Goal: Use online tool/utility: Utilize a website feature to perform a specific function

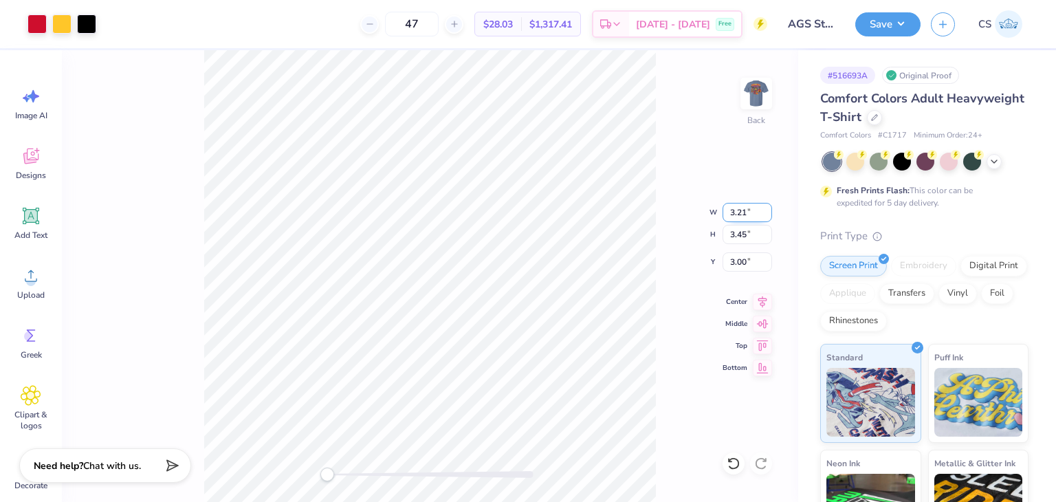
click at [740, 212] on input "3.21" at bounding box center [746, 212] width 49 height 19
type input "3.50"
click at [750, 243] on input "3.45" at bounding box center [746, 234] width 49 height 19
type input "3.64"
click at [676, 320] on div "Back W 3.50 3.50 " H 3.64 3.64 " Y 3.00 3.00 " Center Middle Top Bottom" at bounding box center [430, 276] width 736 height 452
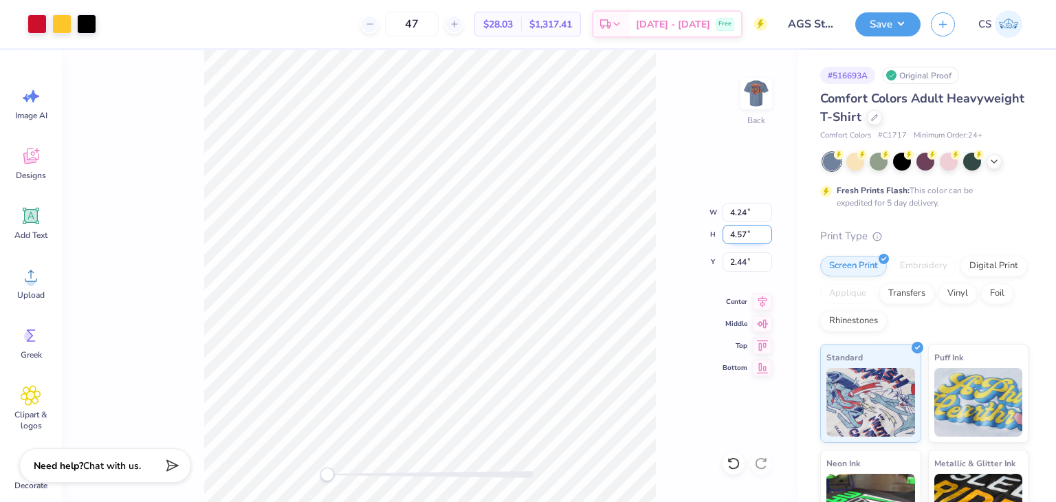
click at [734, 234] on input "4.57" at bounding box center [746, 234] width 49 height 19
click at [744, 234] on input "3.57" at bounding box center [746, 234] width 49 height 19
type input "3.64"
click at [703, 299] on div "Back W 4.24 4.24 " H 3.64 3.64 " Y 2.44 2.44 " Center Middle Top Bottom" at bounding box center [430, 276] width 736 height 452
click at [735, 234] on input "2.90" at bounding box center [746, 234] width 49 height 19
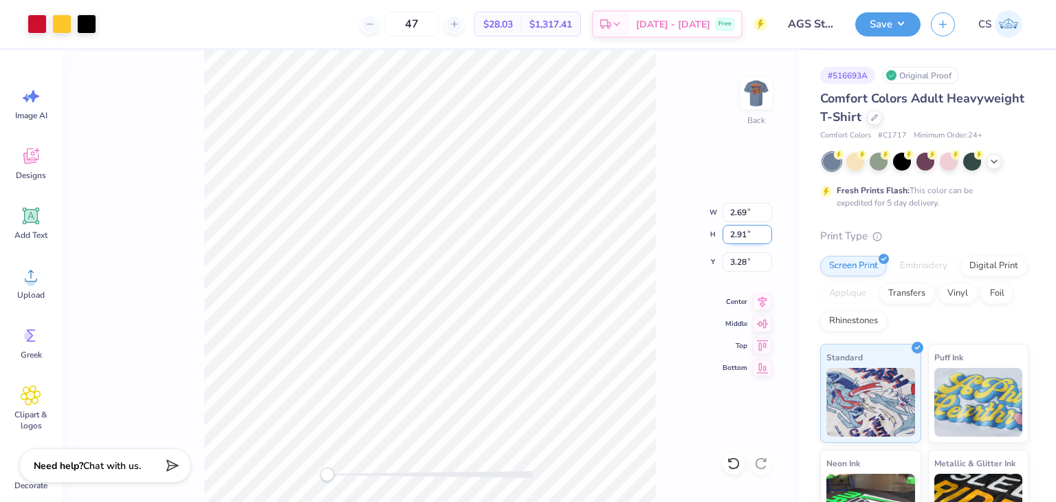
click at [766, 232] on input "2.91" at bounding box center [746, 234] width 49 height 19
click at [766, 232] on input "2.92" at bounding box center [746, 234] width 49 height 19
click at [766, 232] on input "2.93" at bounding box center [746, 234] width 49 height 19
click at [766, 232] on input "3.06" at bounding box center [746, 234] width 49 height 19
click at [765, 231] on input "3.16" at bounding box center [746, 234] width 49 height 19
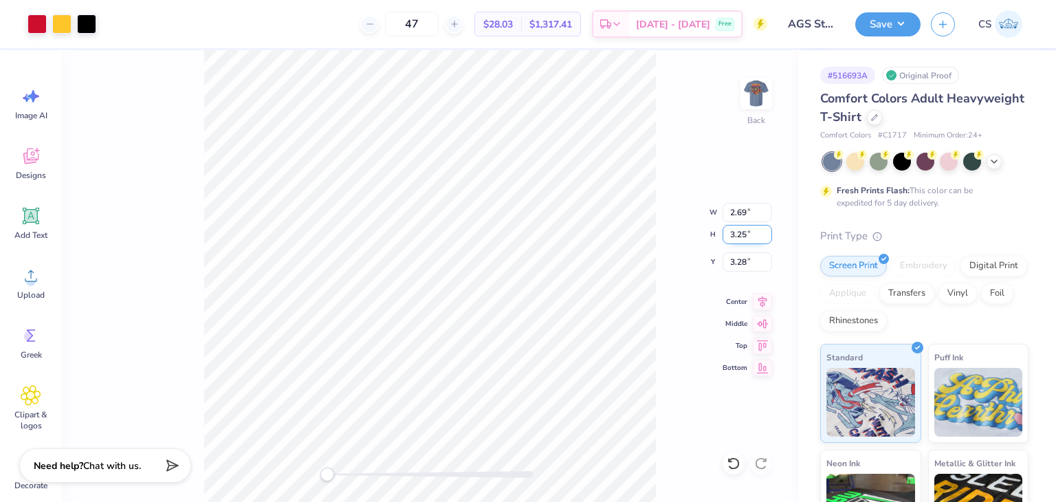
click at [765, 231] on input "3.25" at bounding box center [746, 234] width 49 height 19
click at [765, 231] on input "3.33" at bounding box center [746, 234] width 49 height 19
click at [765, 231] on input "3.41" at bounding box center [746, 234] width 49 height 19
click at [765, 231] on input "3.42" at bounding box center [746, 234] width 49 height 19
click at [765, 231] on input "3.43" at bounding box center [746, 234] width 49 height 19
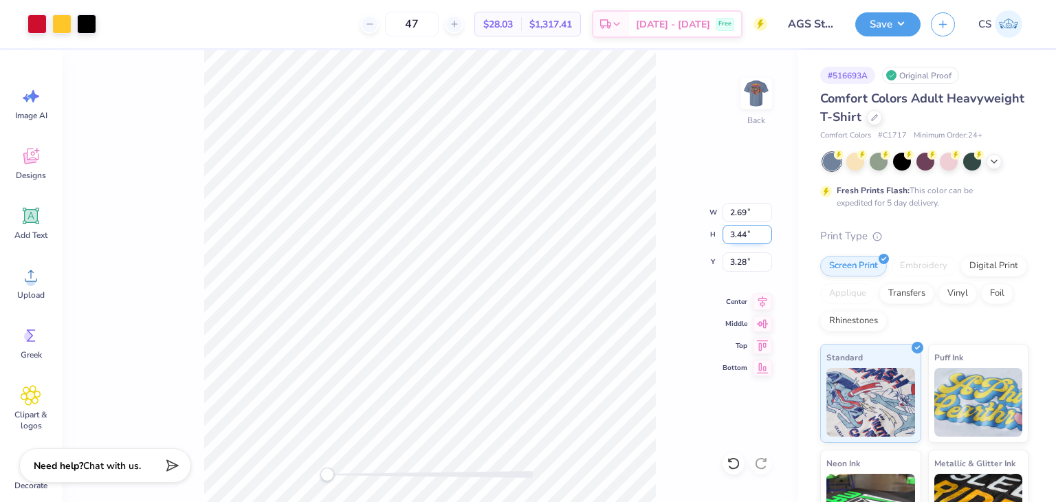
click at [765, 231] on input "3.44" at bounding box center [746, 234] width 49 height 19
click at [765, 231] on input "3.45" at bounding box center [746, 234] width 49 height 19
click at [765, 231] on input "3.46" at bounding box center [746, 234] width 49 height 19
click at [765, 231] on input "3.47" at bounding box center [746, 234] width 49 height 19
click at [765, 231] on input "3.48" at bounding box center [746, 234] width 49 height 19
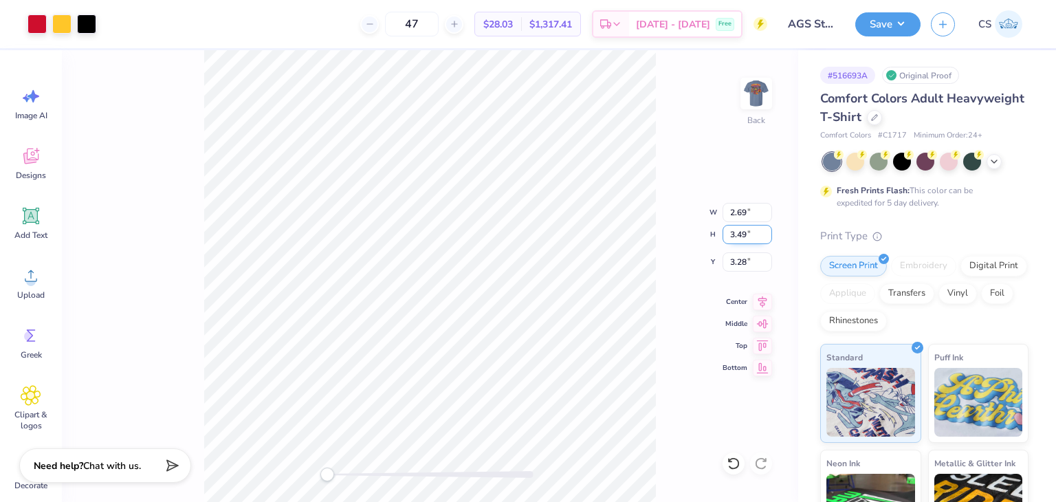
click at [765, 231] on input "3.49" at bounding box center [746, 234] width 49 height 19
click at [765, 231] on input "3.5" at bounding box center [746, 234] width 49 height 19
click at [765, 231] on input "3.51" at bounding box center [746, 234] width 49 height 19
click at [765, 231] on input "3.52" at bounding box center [746, 234] width 49 height 19
click at [765, 231] on input "3.53" at bounding box center [746, 234] width 49 height 19
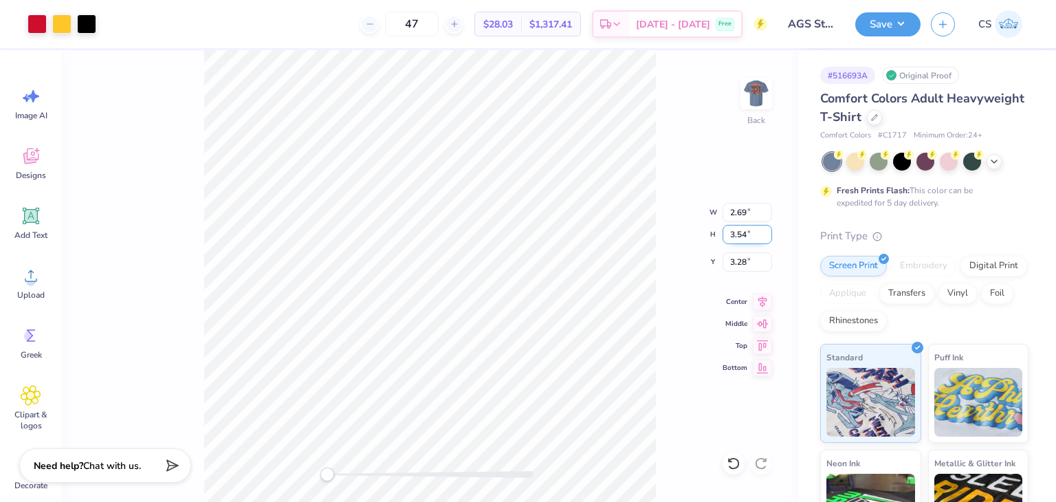
click at [765, 231] on input "3.54" at bounding box center [746, 234] width 49 height 19
click at [765, 231] on input "3.55" at bounding box center [746, 234] width 49 height 19
click at [765, 231] on input "3.56" at bounding box center [746, 234] width 49 height 19
click at [765, 231] on input "3.57" at bounding box center [746, 234] width 49 height 19
click at [765, 231] on input "3.58" at bounding box center [746, 234] width 49 height 19
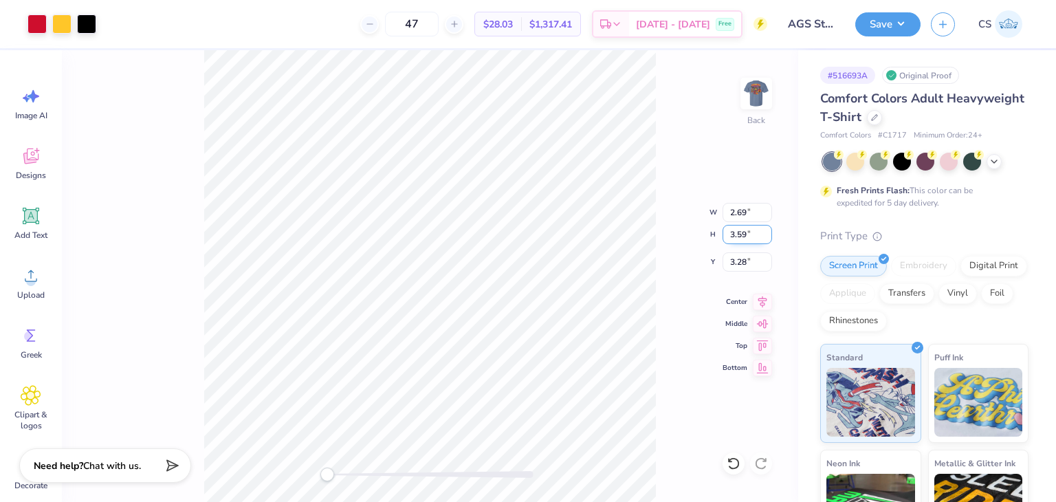
click at [765, 231] on input "3.59" at bounding box center [746, 234] width 49 height 19
click at [765, 231] on input "3.6" at bounding box center [746, 234] width 49 height 19
click at [765, 231] on input "3.61" at bounding box center [746, 234] width 49 height 19
click at [765, 231] on input "3.62" at bounding box center [746, 234] width 49 height 19
click at [765, 231] on input "3.63" at bounding box center [746, 234] width 49 height 19
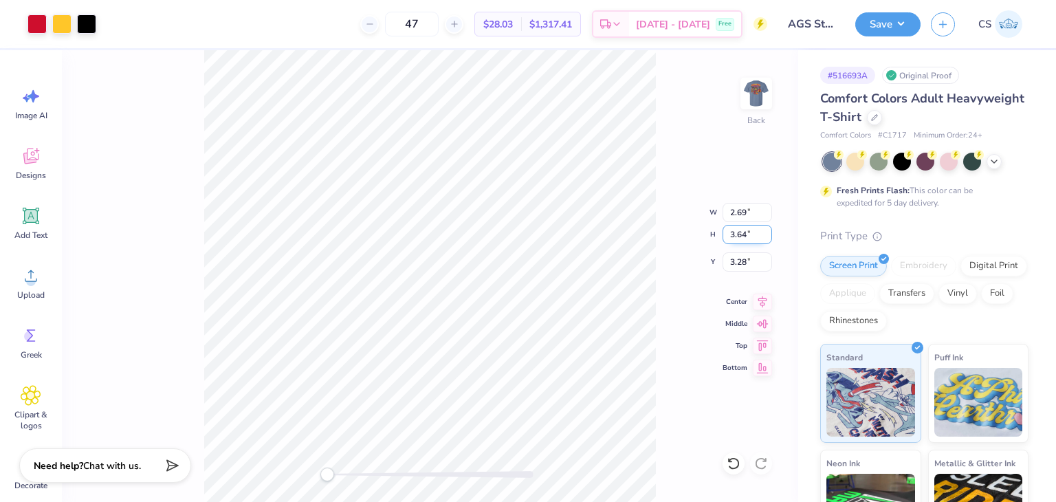
type input "3.64"
click at [765, 231] on input "3.64" at bounding box center [746, 234] width 49 height 19
click at [734, 214] on input "2.69" at bounding box center [746, 212] width 49 height 19
click at [766, 207] on input "2.7" at bounding box center [746, 212] width 49 height 19
click at [766, 207] on input "2.71" at bounding box center [746, 212] width 49 height 19
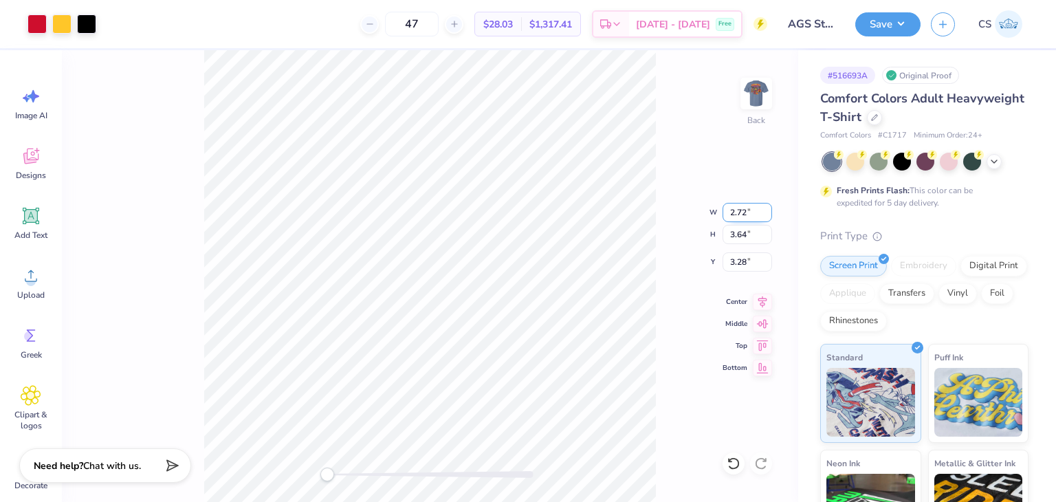
click at [766, 207] on input "2.72" at bounding box center [746, 212] width 49 height 19
click at [767, 210] on input "2.85" at bounding box center [746, 212] width 49 height 19
click at [767, 210] on input "3.19" at bounding box center [746, 212] width 49 height 19
click at [767, 210] on input "3.34" at bounding box center [746, 212] width 49 height 19
click at [767, 210] on input "3.42" at bounding box center [746, 212] width 49 height 19
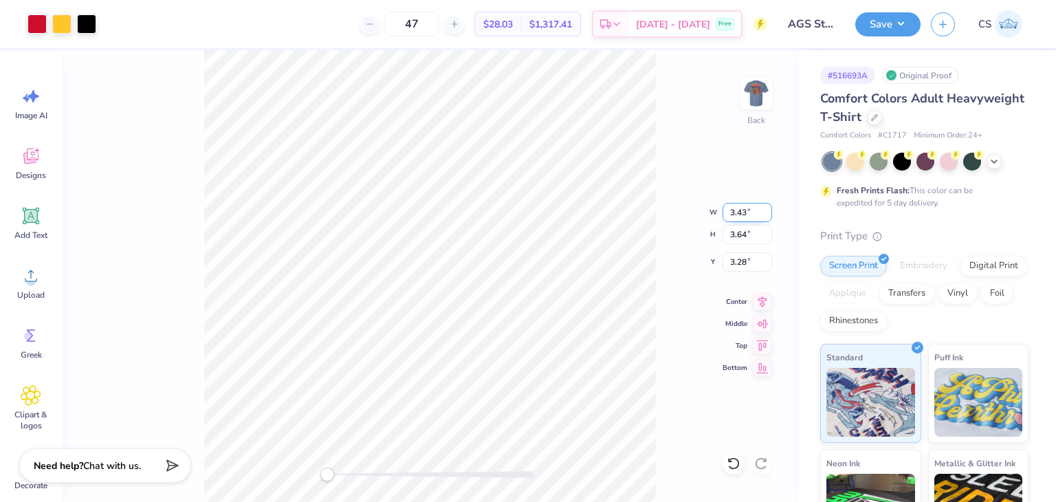
click at [767, 210] on input "3.43" at bounding box center [746, 212] width 49 height 19
click at [767, 210] on input "3.44" at bounding box center [746, 212] width 49 height 19
click at [767, 210] on input "3.45" at bounding box center [746, 212] width 49 height 19
click at [767, 210] on input "3.46" at bounding box center [746, 212] width 49 height 19
click at [767, 210] on input "3.47" at bounding box center [746, 212] width 49 height 19
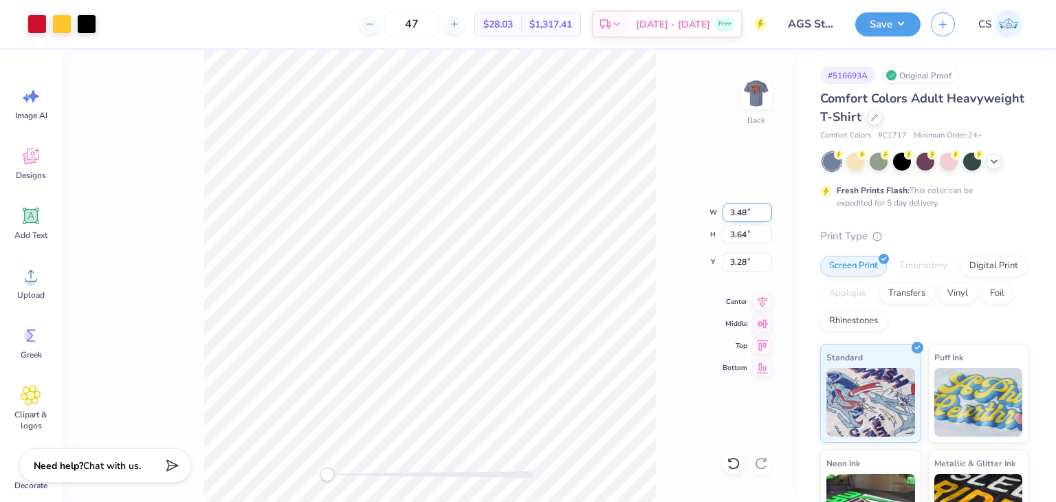
click at [767, 210] on input "3.48" at bounding box center [746, 212] width 49 height 19
click at [767, 210] on input "3.49" at bounding box center [746, 212] width 49 height 19
type input "3.5"
click at [767, 210] on input "3.5" at bounding box center [746, 212] width 49 height 19
click at [685, 215] on div "Back" at bounding box center [430, 276] width 736 height 452
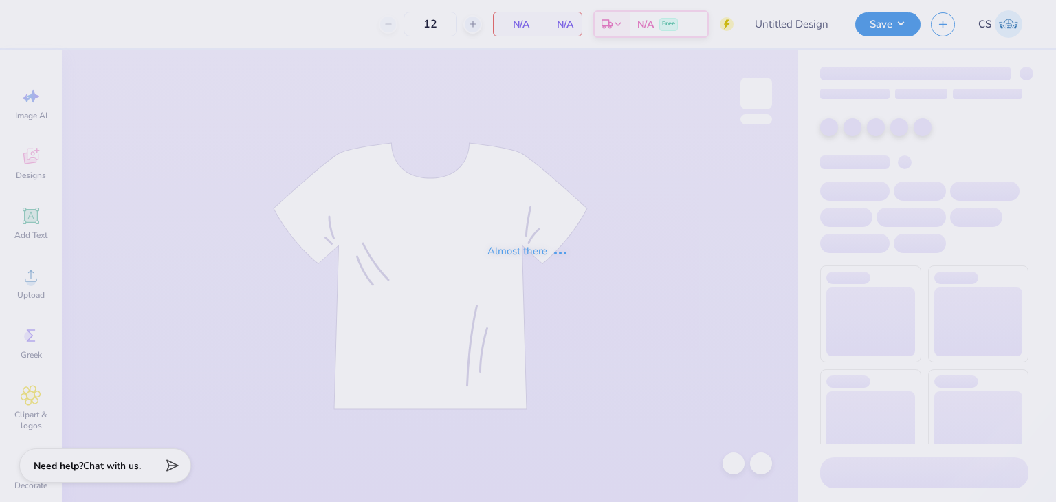
type input "Street Fair"
type input "500"
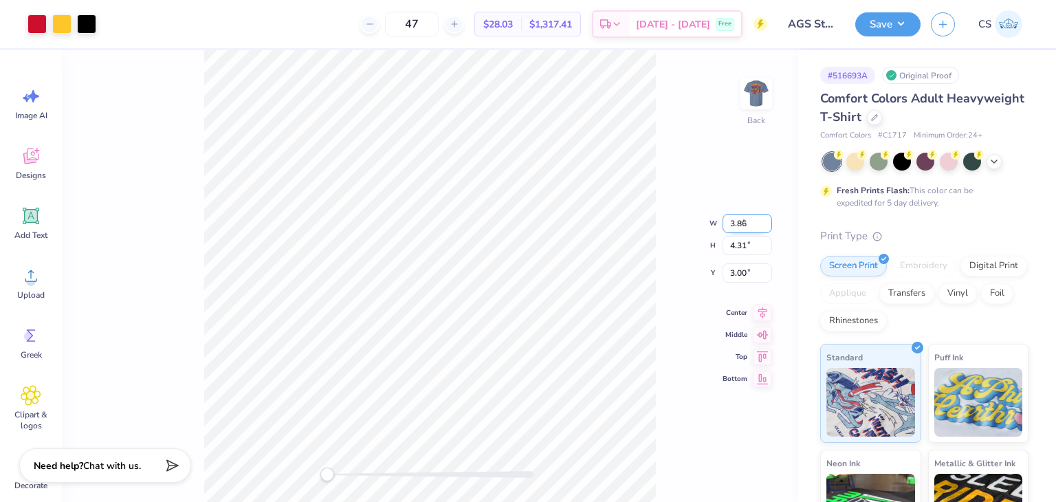
click at [764, 227] on input "3.86" at bounding box center [746, 223] width 49 height 19
click at [764, 227] on input "3.85" at bounding box center [746, 223] width 49 height 19
click at [764, 227] on input "3.66" at bounding box center [746, 223] width 49 height 19
click at [764, 227] on input "3.65" at bounding box center [746, 223] width 49 height 19
click at [764, 227] on input "3.64" at bounding box center [746, 223] width 49 height 19
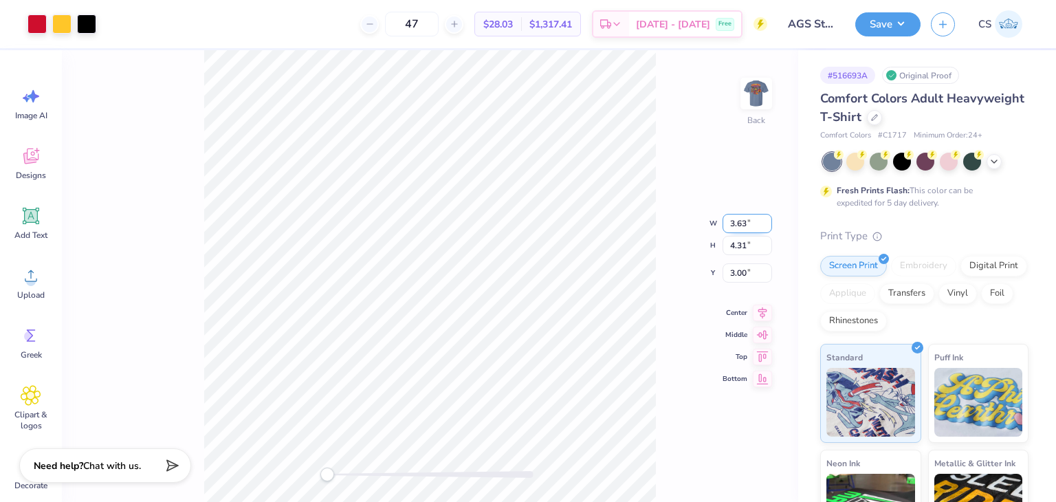
click at [764, 227] on input "3.63" at bounding box center [746, 223] width 49 height 19
click at [764, 227] on input "3.62" at bounding box center [746, 223] width 49 height 19
click at [764, 227] on input "3.61" at bounding box center [746, 223] width 49 height 19
click at [764, 227] on input "3.6" at bounding box center [746, 223] width 49 height 19
click at [764, 227] on input "3.59" at bounding box center [746, 223] width 49 height 19
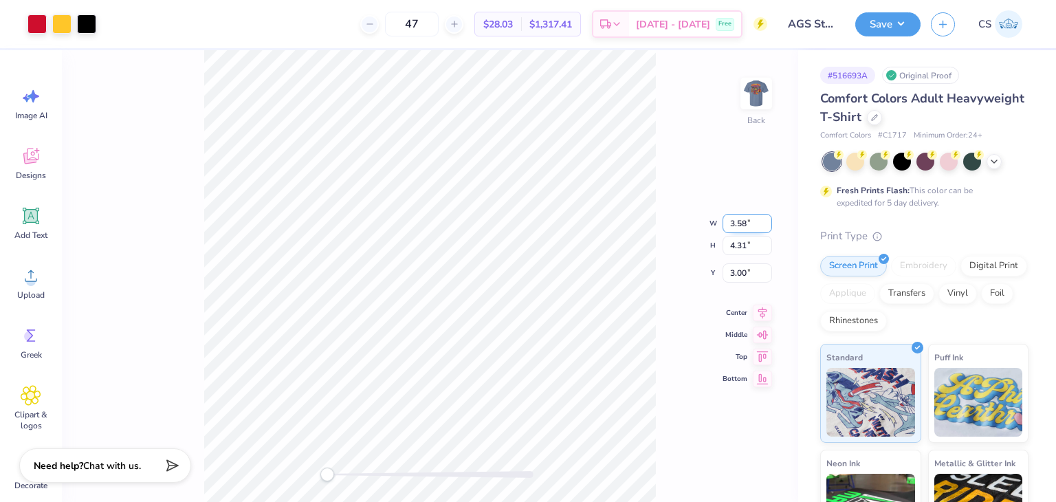
click at [764, 227] on input "3.58" at bounding box center [746, 223] width 49 height 19
click at [764, 227] on input "3.57" at bounding box center [746, 223] width 49 height 19
click at [764, 227] on input "3.56" at bounding box center [746, 223] width 49 height 19
click at [764, 227] on input "3.55" at bounding box center [746, 223] width 49 height 19
click at [764, 227] on input "3.54" at bounding box center [746, 223] width 49 height 19
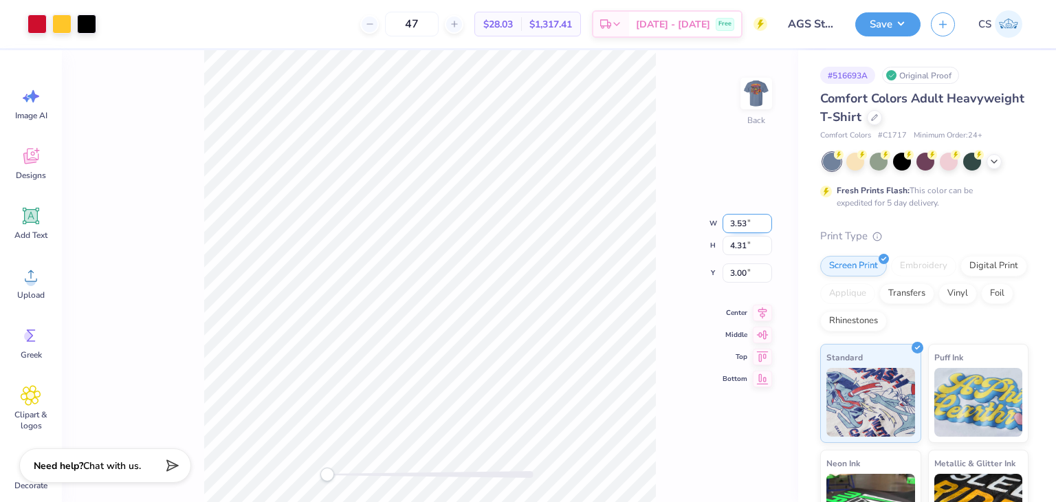
click at [764, 227] on input "3.53" at bounding box center [746, 223] width 49 height 19
click at [764, 227] on input "3.52" at bounding box center [746, 223] width 49 height 19
click at [764, 227] on input "3.51" at bounding box center [746, 223] width 49 height 19
type input "3.5"
click at [764, 227] on input "3.5" at bounding box center [746, 223] width 49 height 19
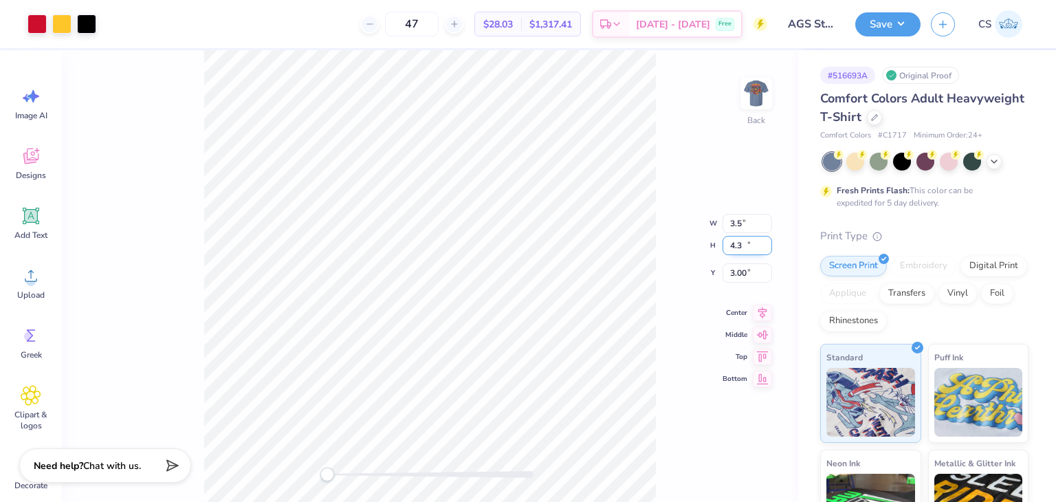
click at [767, 247] on input "4.3" at bounding box center [746, 245] width 49 height 19
click at [765, 237] on input "4.29" at bounding box center [746, 234] width 49 height 19
click at [768, 239] on input "3.91" at bounding box center [746, 234] width 49 height 19
click at [768, 239] on input "3.79" at bounding box center [746, 234] width 49 height 19
click at [768, 239] on input "3.68" at bounding box center [746, 234] width 49 height 19
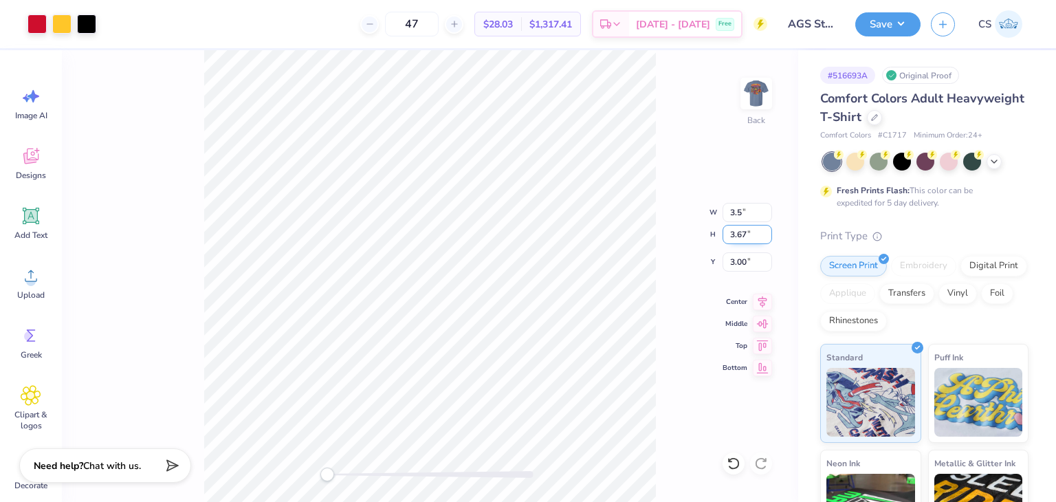
click at [768, 239] on input "3.67" at bounding box center [746, 234] width 49 height 19
click at [768, 239] on input "3.66" at bounding box center [746, 234] width 49 height 19
click at [768, 239] on input "3.65" at bounding box center [746, 234] width 49 height 19
type input "3.64"
click at [768, 239] on input "3.64" at bounding box center [746, 234] width 49 height 19
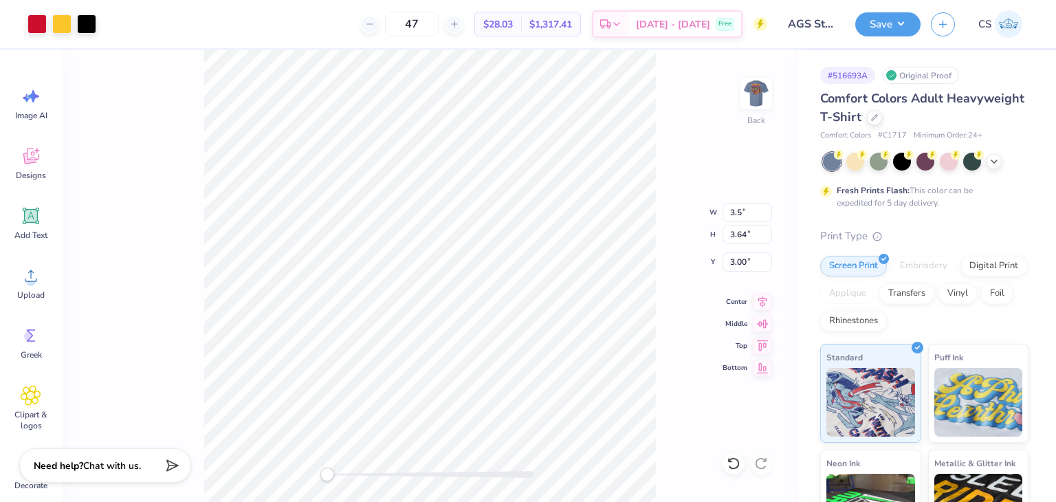
click at [684, 314] on div "Back W 3.5 3.5 " H 3.64 3.64 " Y 3.00 3.00 " Center Middle Top Bottom" at bounding box center [430, 276] width 736 height 452
click at [894, 17] on button "Save" at bounding box center [887, 22] width 65 height 24
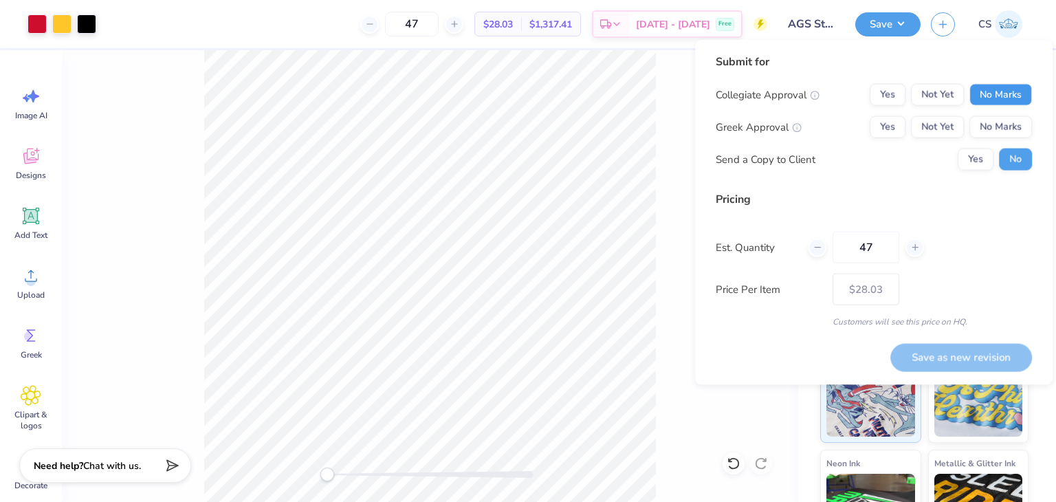
click at [981, 96] on button "No Marks" at bounding box center [1000, 95] width 63 height 22
click at [987, 133] on button "No Marks" at bounding box center [1000, 127] width 63 height 22
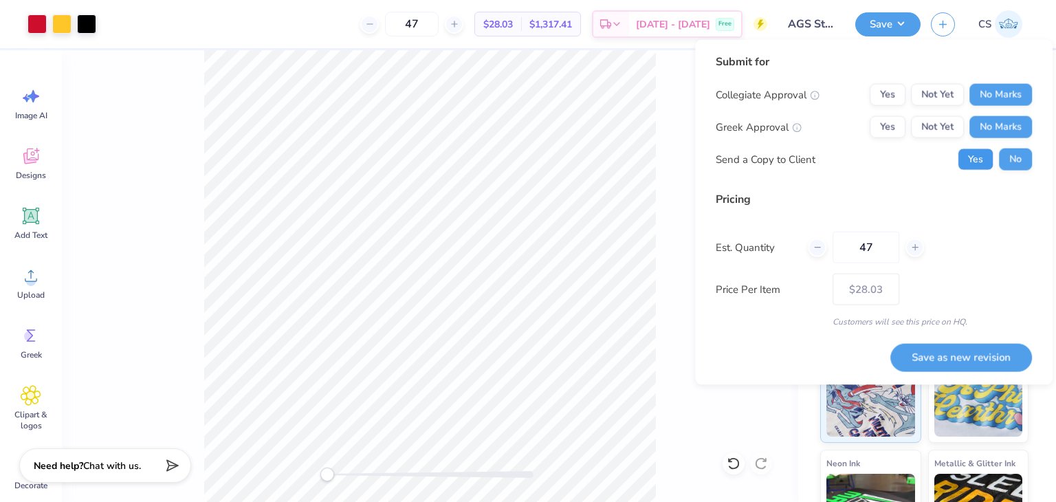
click at [970, 159] on button "Yes" at bounding box center [975, 159] width 36 height 22
click at [1006, 164] on button "No" at bounding box center [1015, 159] width 33 height 22
click at [937, 358] on button "Save as new revision" at bounding box center [961, 356] width 142 height 27
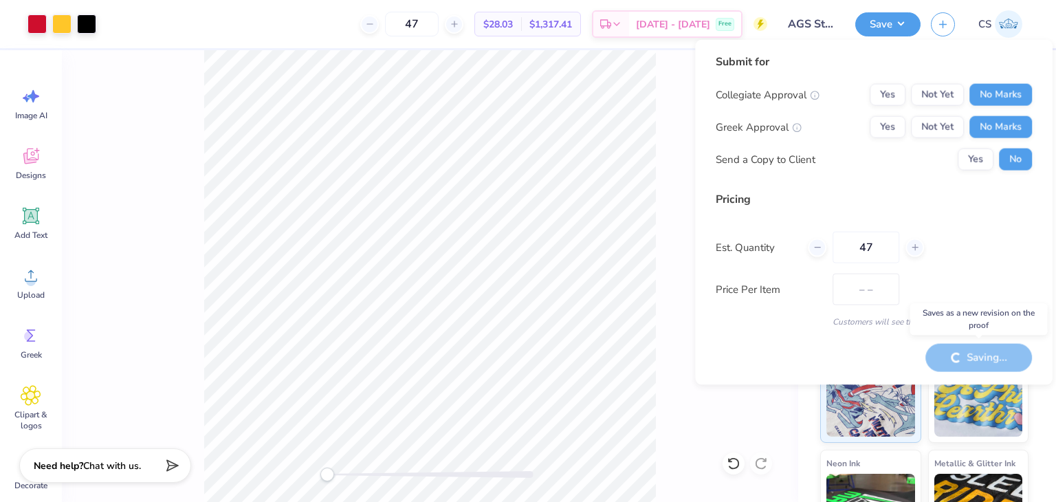
type input "$28.03"
